Goal: Task Accomplishment & Management: Complete application form

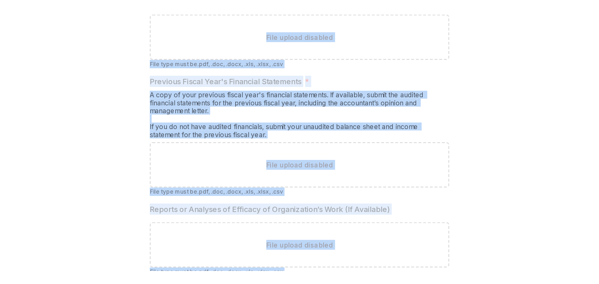
scroll to position [3771, 0]
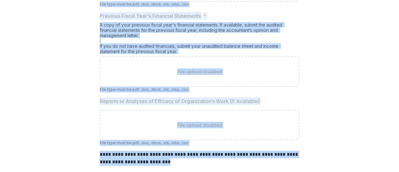
drag, startPoint x: 97, startPoint y: 34, endPoint x: 194, endPoint y: 155, distance: 154.9
copy div "**********"
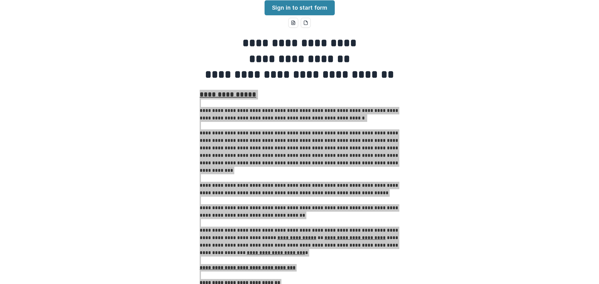
scroll to position [0, 0]
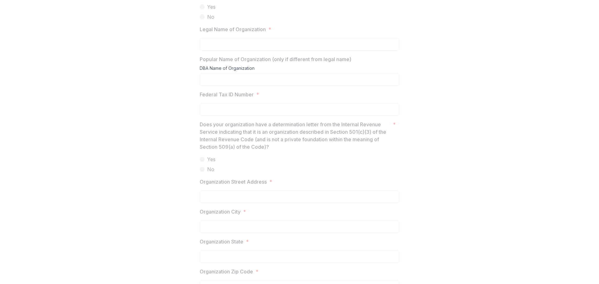
scroll to position [530, 0]
click at [219, 102] on p "Federal Tax ID Number" at bounding box center [227, 98] width 54 height 7
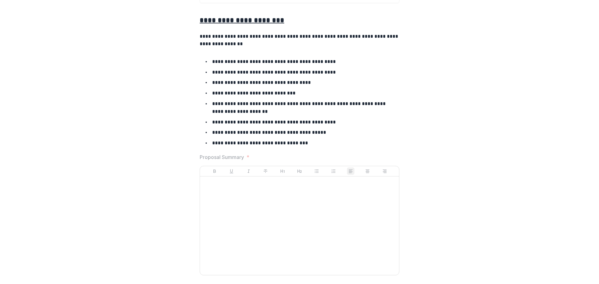
scroll to position [1248, 0]
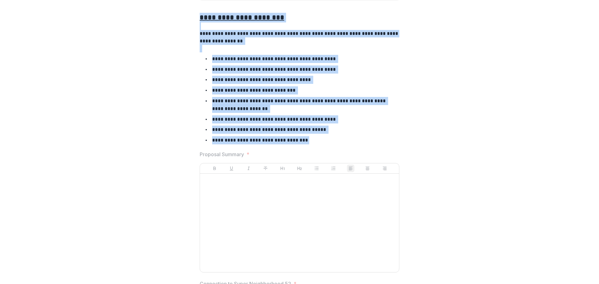
drag, startPoint x: 199, startPoint y: 29, endPoint x: 365, endPoint y: 154, distance: 208.3
click at [365, 145] on div "**********" at bounding box center [300, 75] width 200 height 140
copy div "**********"
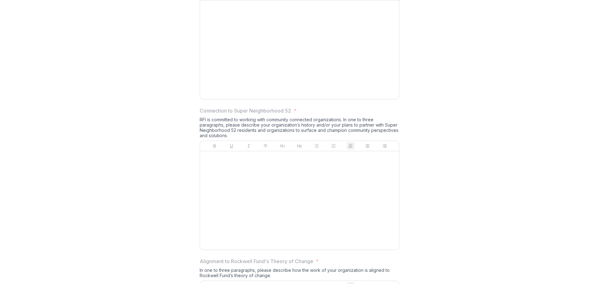
scroll to position [1435, 0]
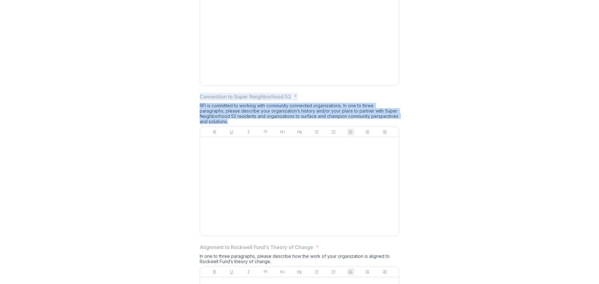
drag, startPoint x: 231, startPoint y: 131, endPoint x: 195, endPoint y: 103, distance: 46.1
copy div "Connection to Super Neighborhood 52 * RFI is committed to working with communit…"
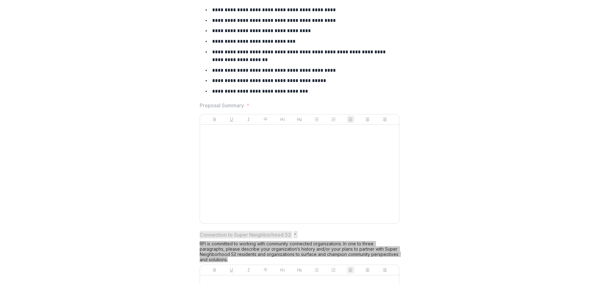
scroll to position [1248, 0]
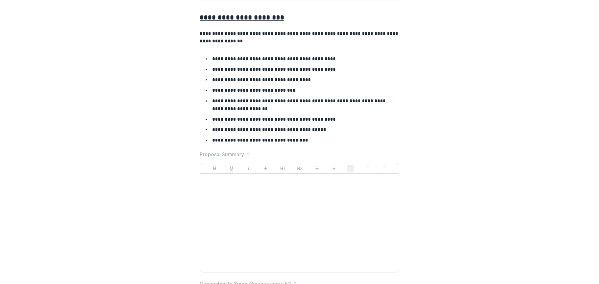
click at [231, 172] on div at bounding box center [299, 223] width 194 height 94
click at [269, 172] on div at bounding box center [299, 223] width 194 height 94
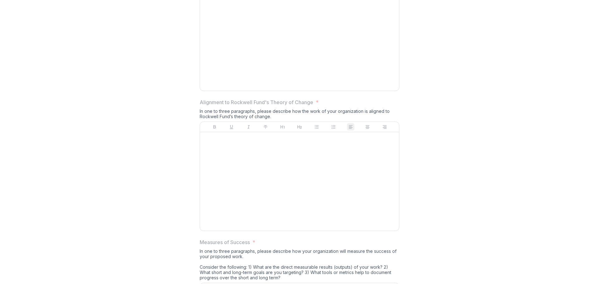
scroll to position [1591, 0]
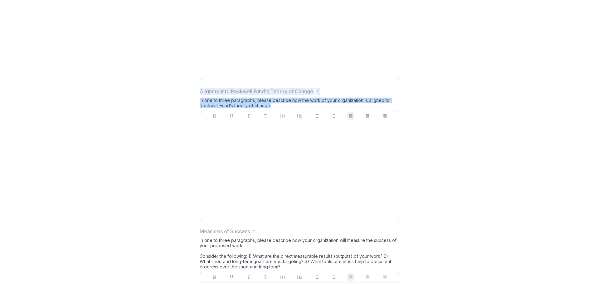
drag, startPoint x: 276, startPoint y: 119, endPoint x: 172, endPoint y: 97, distance: 106.8
copy div "Alignment to Rockwell Fund's Theory of Change * In one to three paragraphs, ple…"
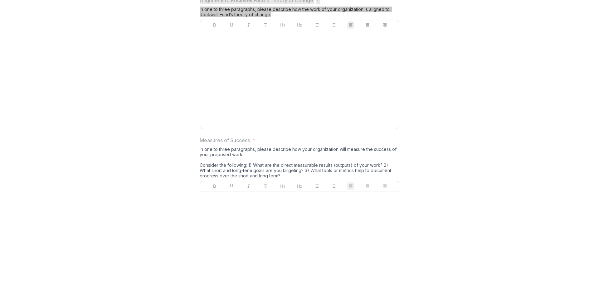
scroll to position [1716, 0]
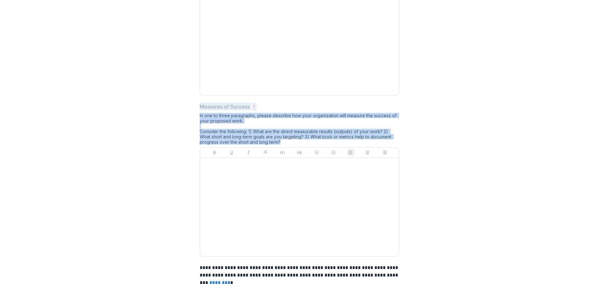
drag, startPoint x: 283, startPoint y: 154, endPoint x: 190, endPoint y: 116, distance: 100.9
copy div "Measures of Success * In one to three paragraphs, please describe how your orga…"
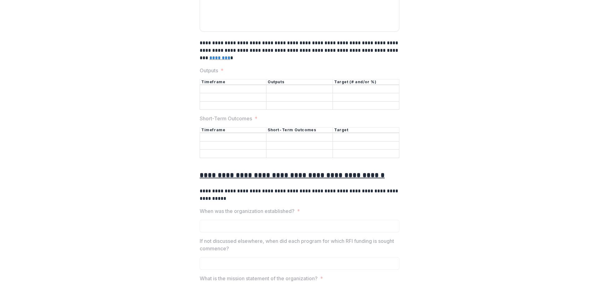
scroll to position [1965, 0]
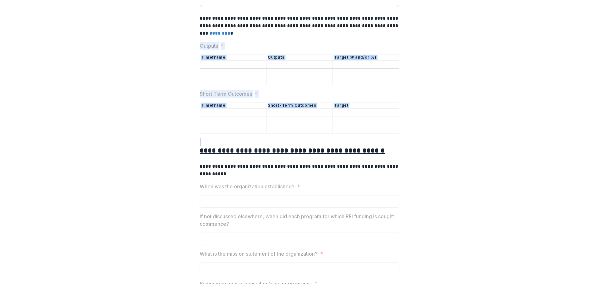
drag, startPoint x: 411, startPoint y: 145, endPoint x: 196, endPoint y: 53, distance: 234.6
click at [196, 53] on div "**********" at bounding box center [299, 49] width 594 height 3863
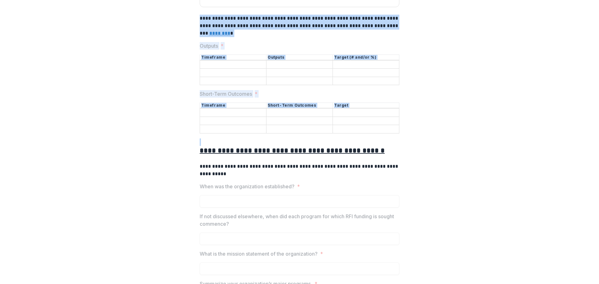
drag, startPoint x: 199, startPoint y: 29, endPoint x: 404, endPoint y: 153, distance: 239.7
click at [399, 153] on div "**********" at bounding box center [299, 49] width 594 height 3863
copy div "**********"
click at [215, 55] on div at bounding box center [300, 53] width 200 height 2
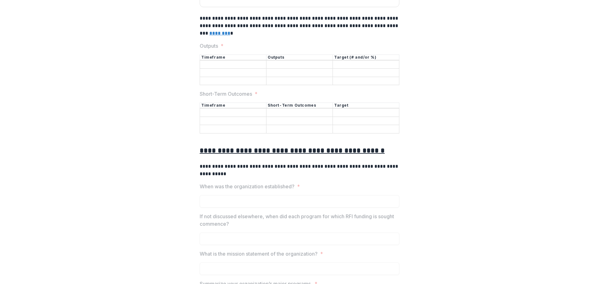
click at [212, 50] on p "Outputs" at bounding box center [209, 45] width 18 height 7
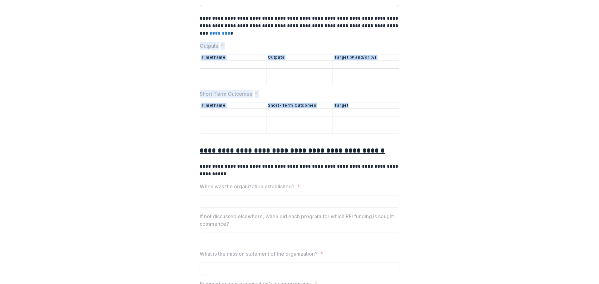
click at [373, 128] on div "**********" at bounding box center [300, 49] width 200 height 3863
copy div "Outputs * Timeframe Outputs Target (# and/or %) Short-Term Outcomes * Timeframe…"
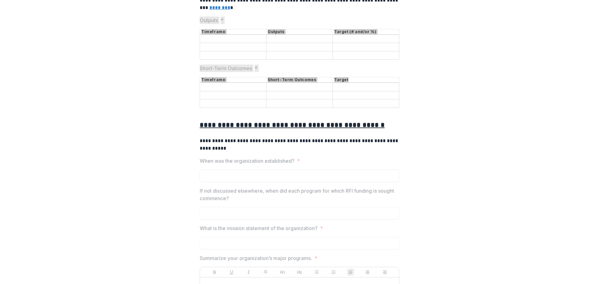
scroll to position [2090, 0]
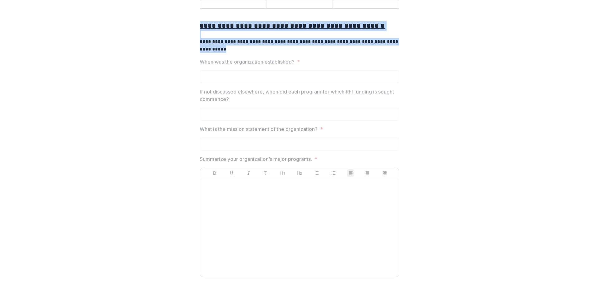
drag, startPoint x: 220, startPoint y: 59, endPoint x: 202, endPoint y: 46, distance: 22.2
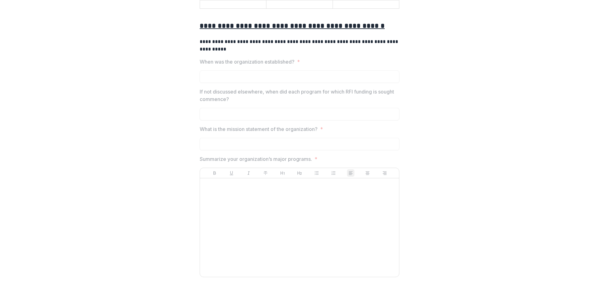
click at [309, 66] on label "When was the organization established? *" at bounding box center [298, 61] width 196 height 7
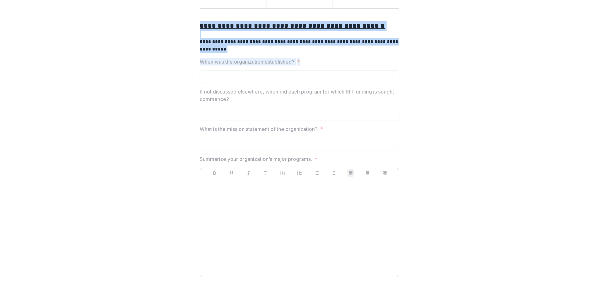
drag, startPoint x: 303, startPoint y: 72, endPoint x: 180, endPoint y: 34, distance: 128.1
copy div "**********"
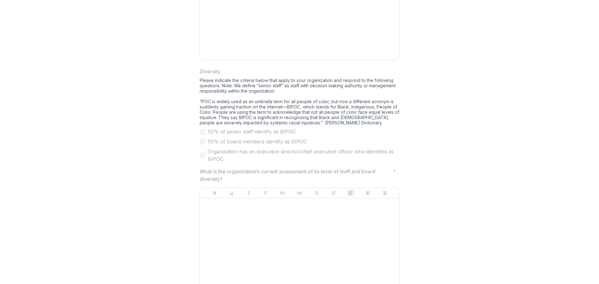
scroll to position [2309, 0]
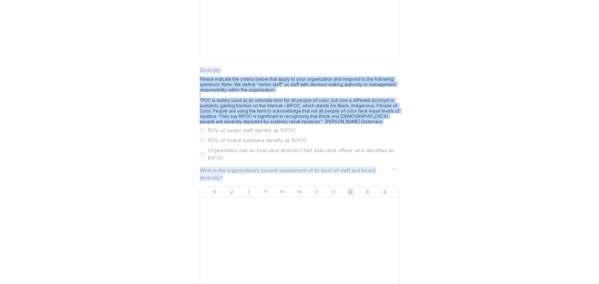
drag, startPoint x: 228, startPoint y: 187, endPoint x: 192, endPoint y: 71, distance: 121.6
copy div "Diversity Please indicate the criteria below that apply to your organization an…"
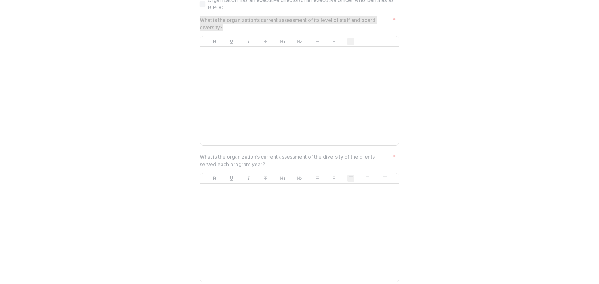
scroll to position [2465, 0]
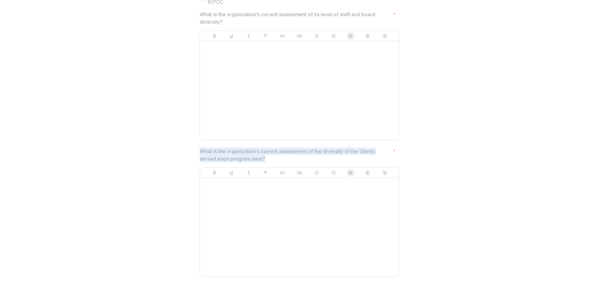
drag, startPoint x: 270, startPoint y: 170, endPoint x: 187, endPoint y: 158, distance: 83.7
copy p "What is the organization’s current assessment of the diversity of the clients s…"
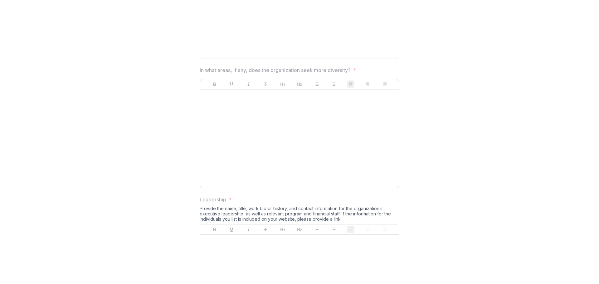
scroll to position [2683, 0]
drag, startPoint x: 365, startPoint y: 77, endPoint x: 197, endPoint y: 82, distance: 168.2
copy span "In what areas, if any, does the organization seek more diversity? *"
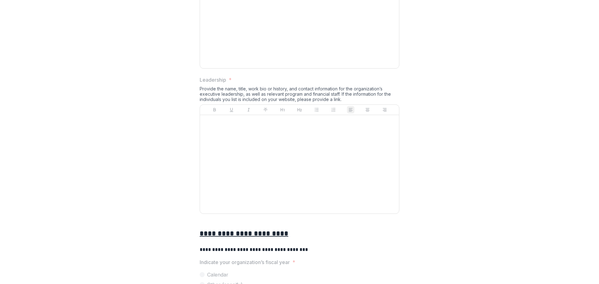
scroll to position [2808, 0]
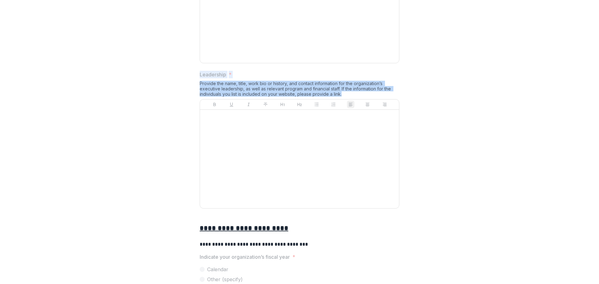
drag, startPoint x: 348, startPoint y: 103, endPoint x: 180, endPoint y: 82, distance: 169.2
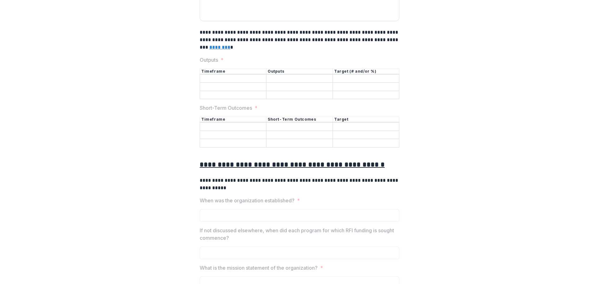
scroll to position [1954, 0]
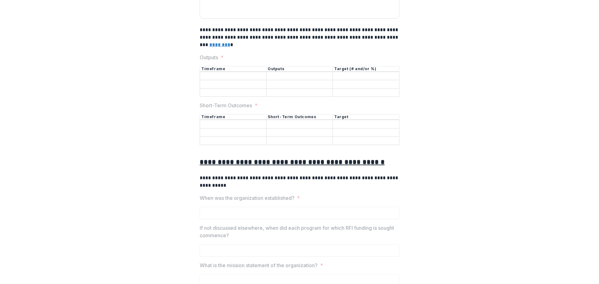
click at [212, 47] on u "********" at bounding box center [219, 44] width 21 height 5
